Goal: Transaction & Acquisition: Subscribe to service/newsletter

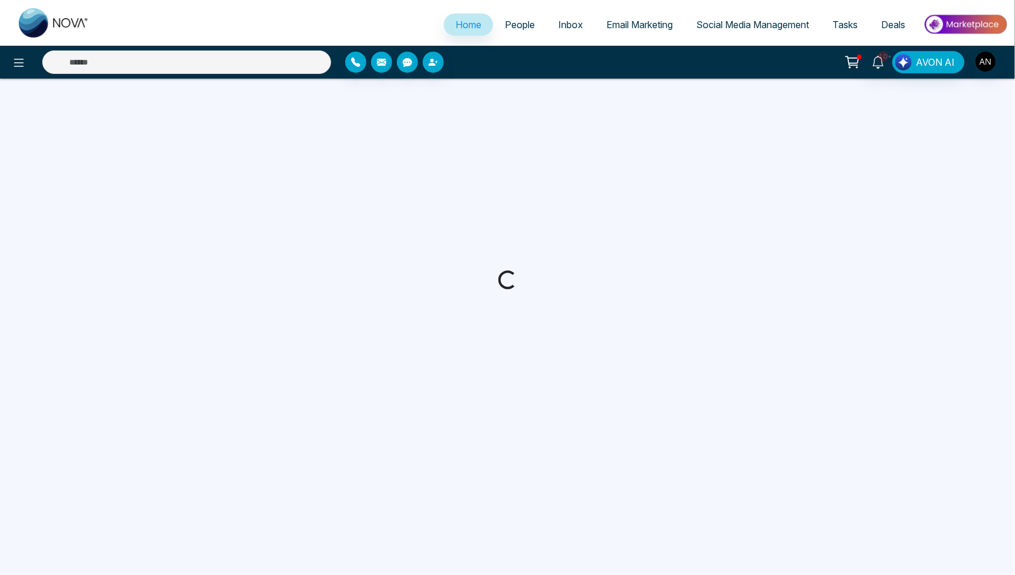
click at [985, 65] on img "button" at bounding box center [985, 62] width 20 height 20
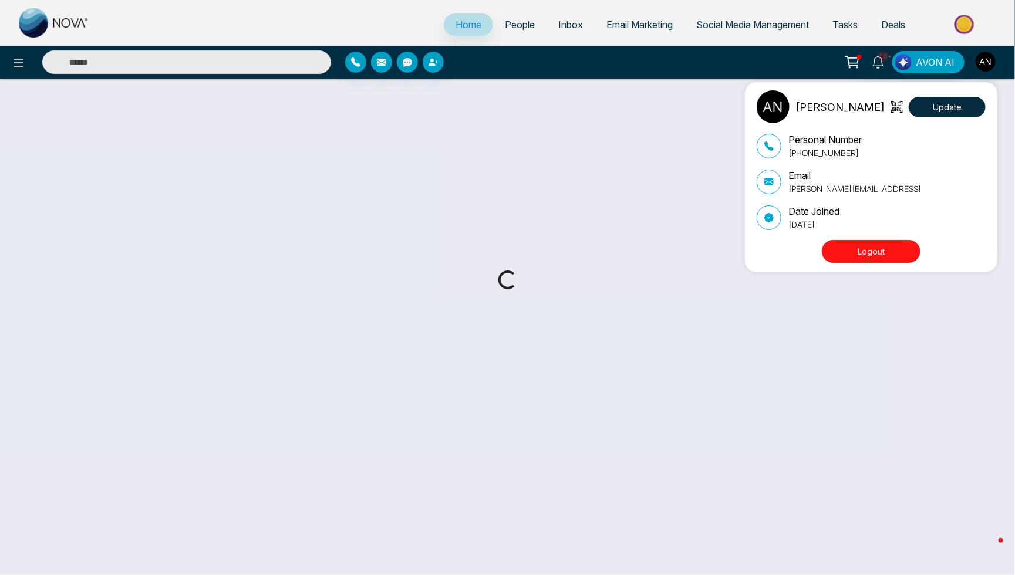
select select "*"
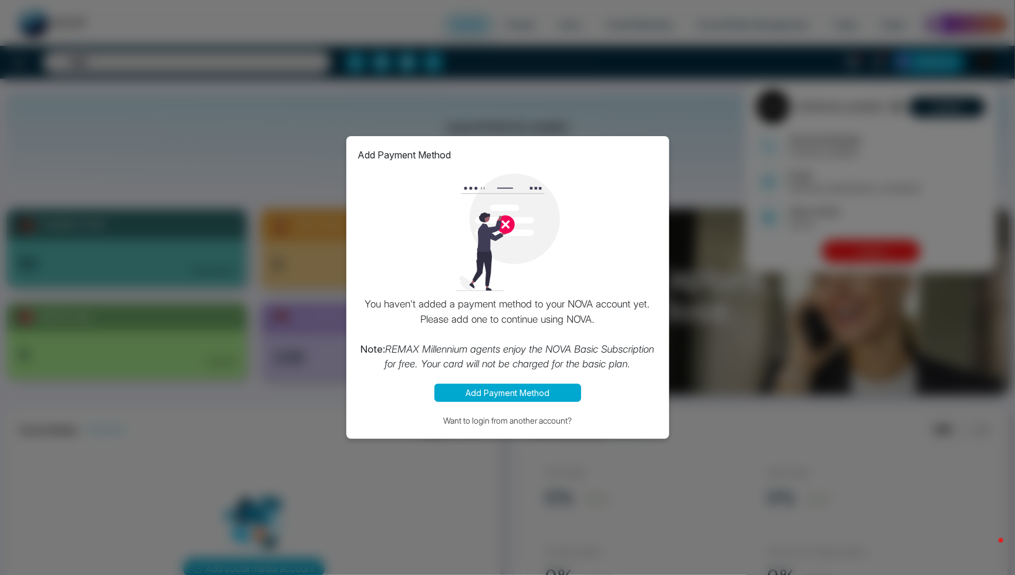
click at [549, 398] on button "Add Payment Method" at bounding box center [507, 393] width 147 height 18
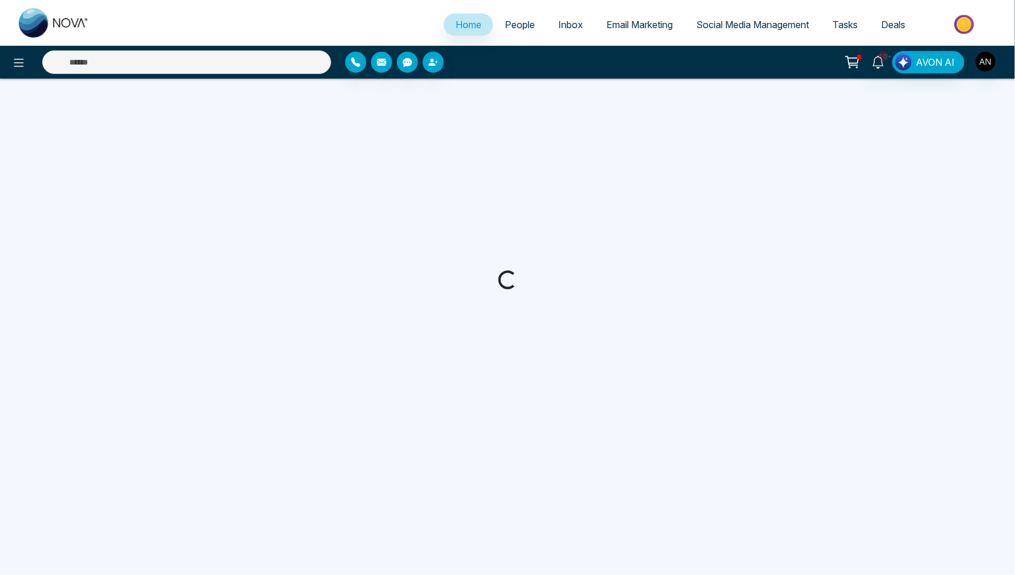
select select "*"
